Goal: Check status: Check status

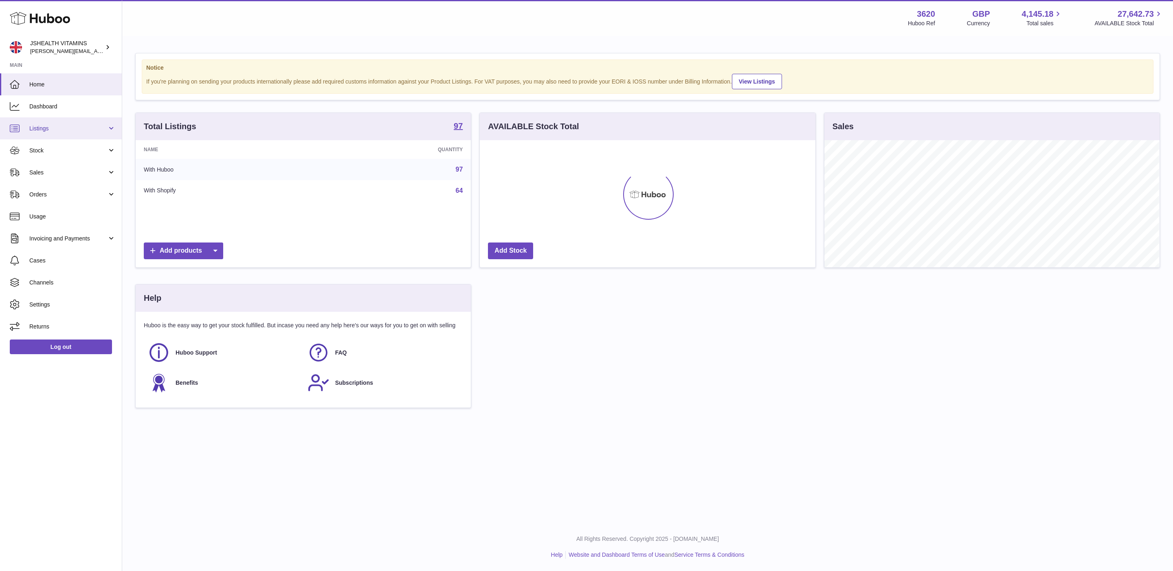
scroll to position [127, 335]
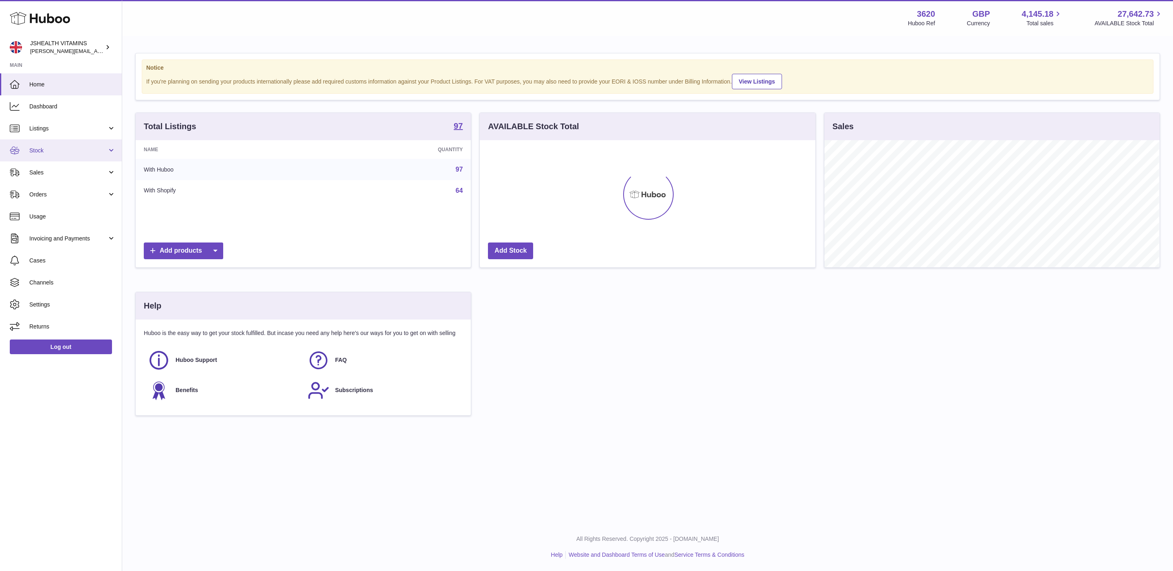
click at [64, 148] on span "Stock" at bounding box center [68, 151] width 78 height 8
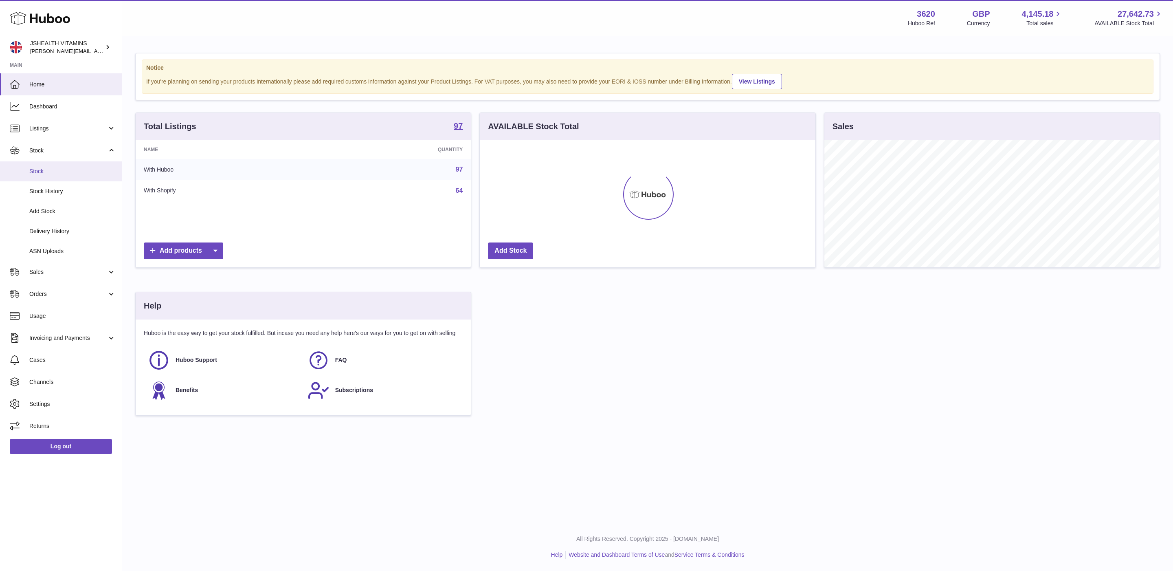
click at [66, 168] on span "Stock" at bounding box center [72, 171] width 86 height 8
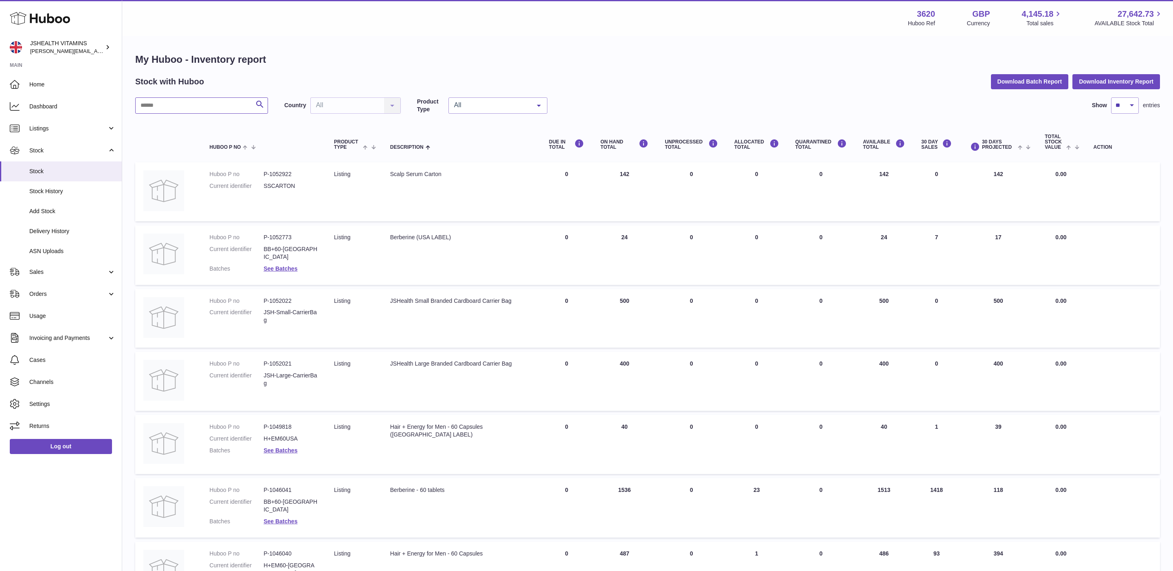
click at [148, 110] on input "text" at bounding box center [201, 105] width 133 height 16
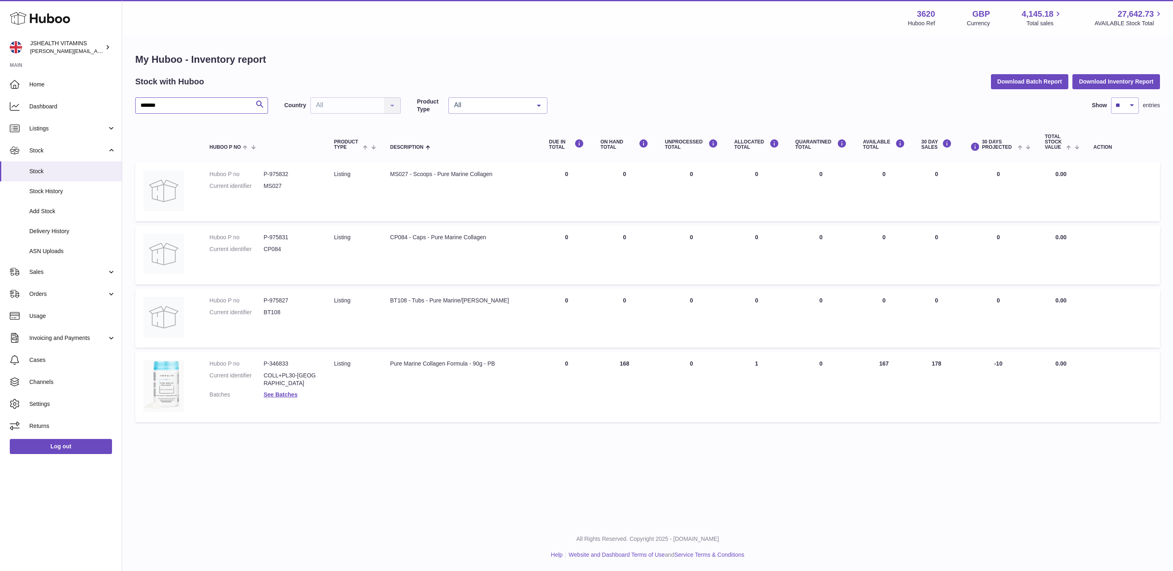
type input "*******"
drag, startPoint x: 427, startPoint y: 299, endPoint x: 386, endPoint y: 299, distance: 41.5
click at [385, 299] on td "Description BT108 - Tubs - Pure Marine/Creamer" at bounding box center [461, 317] width 159 height 59
drag, startPoint x: 200, startPoint y: 108, endPoint x: 92, endPoint y: 96, distance: 109.0
click at [92, 96] on div "Huboo JSHEALTH VITAMINS francesca@jshealthvitamins.com Main Home Dashboard List…" at bounding box center [586, 285] width 1173 height 571
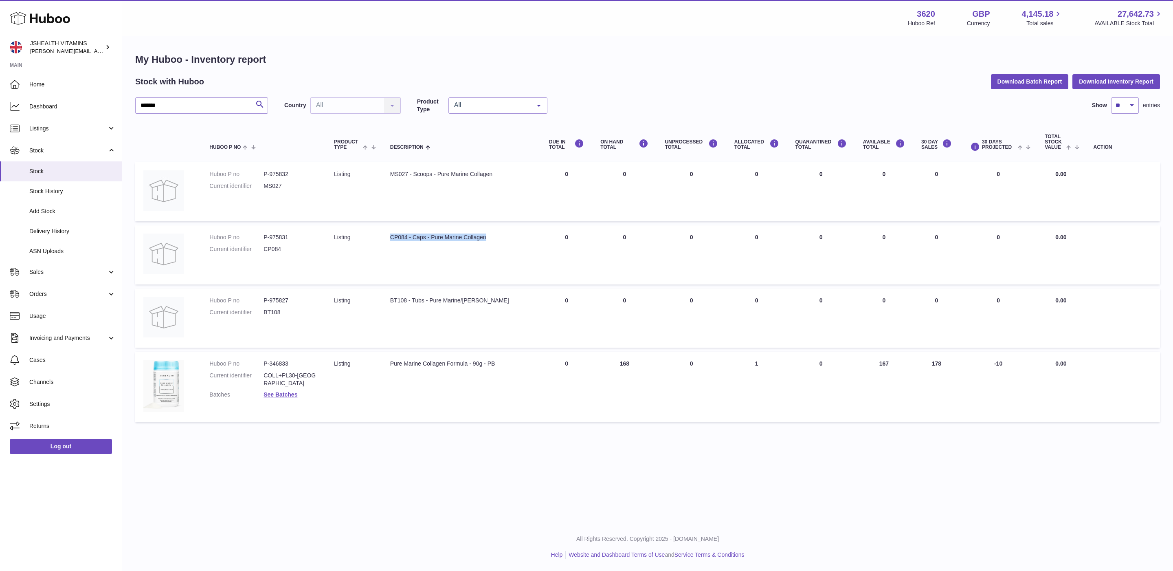
drag, startPoint x: 445, startPoint y: 234, endPoint x: 372, endPoint y: 228, distance: 73.2
click at [370, 233] on tr "Huboo P no P-975831 Current identifier CP084 Product Type listing Description C…" at bounding box center [647, 254] width 1025 height 59
